Goal: Find specific page/section: Find specific page/section

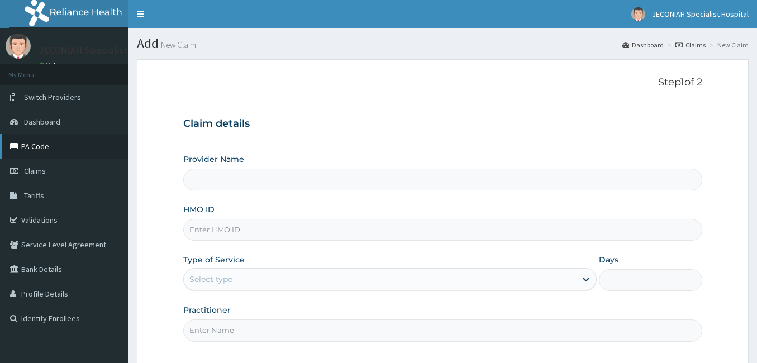
click at [53, 148] on link "PA Code" at bounding box center [64, 146] width 128 height 25
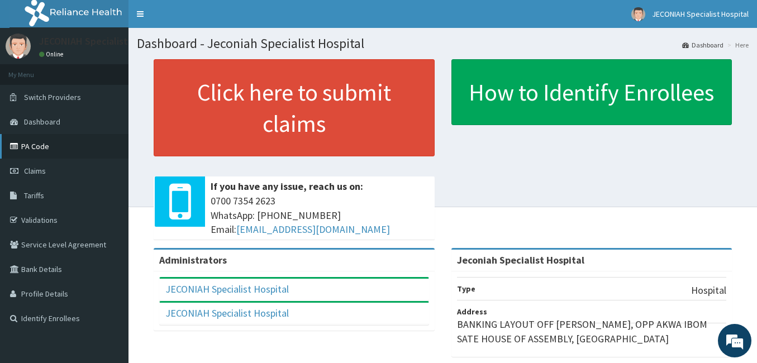
click at [39, 145] on link "PA Code" at bounding box center [64, 146] width 128 height 25
